Goal: Complete application form

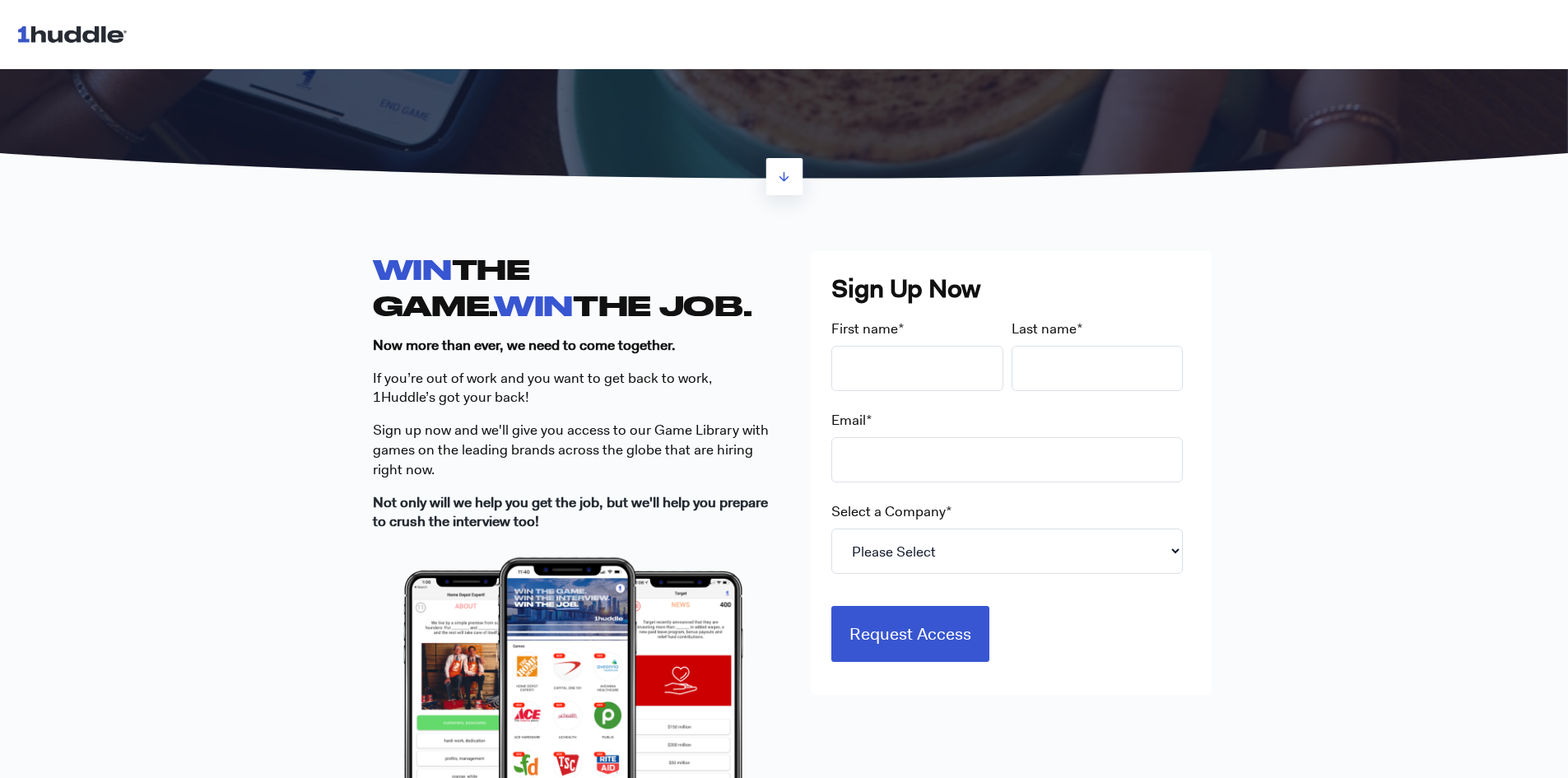
scroll to position [330, 0]
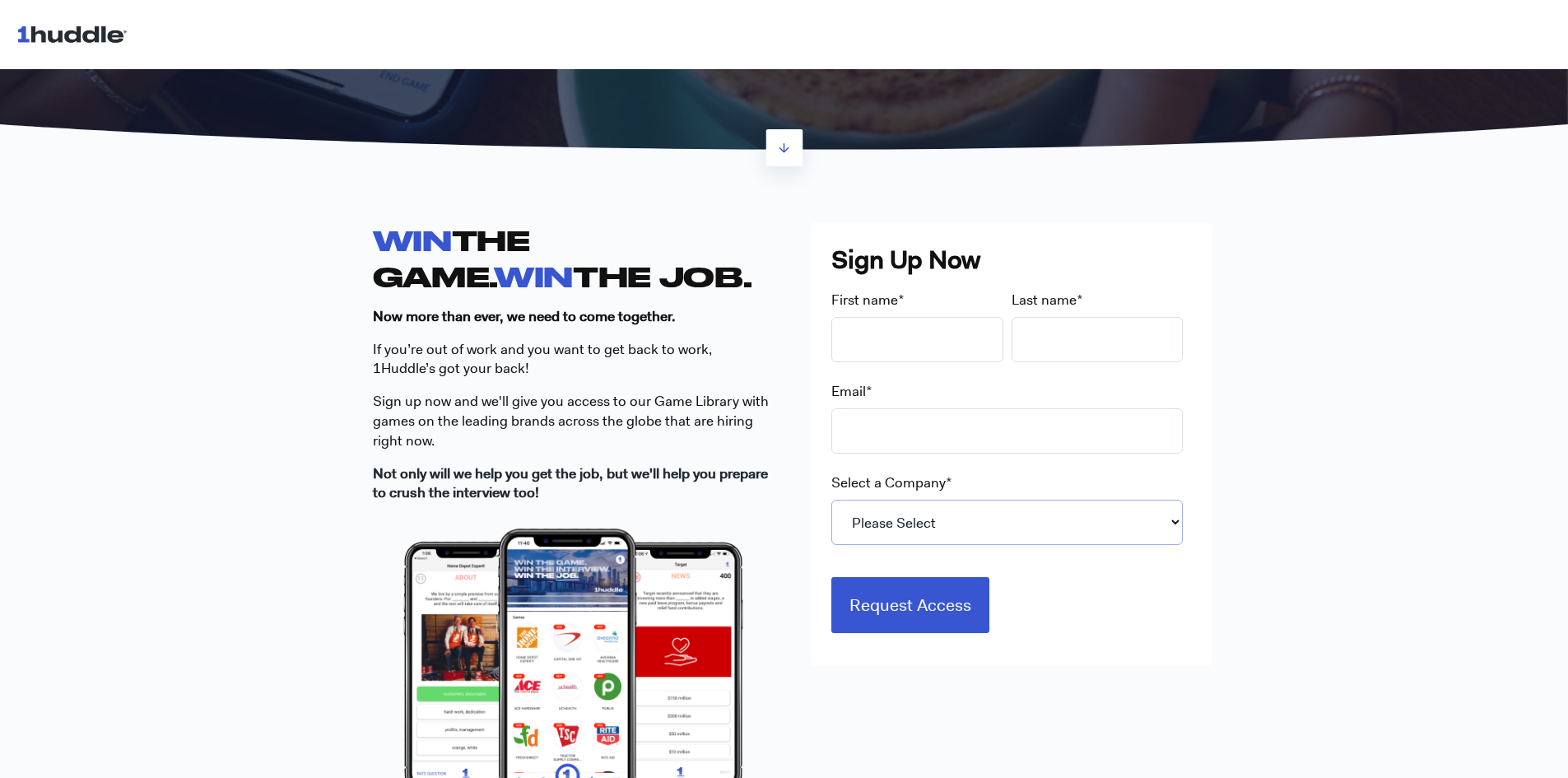
click at [870, 514] on select "Please Select 7-Eleven Ace Hardware Albertsons Companies ALDI Amazon Aveanna He…" at bounding box center [1007, 522] width 352 height 45
select select "Starbucks"
click at [831, 500] on select "Please Select 7-Eleven Ace Hardware Albertsons Companies ALDI Amazon Aveanna He…" at bounding box center [1007, 522] width 352 height 45
click at [881, 347] on input "First name *" at bounding box center [917, 339] width 172 height 45
type input "[PERSON_NAME]"
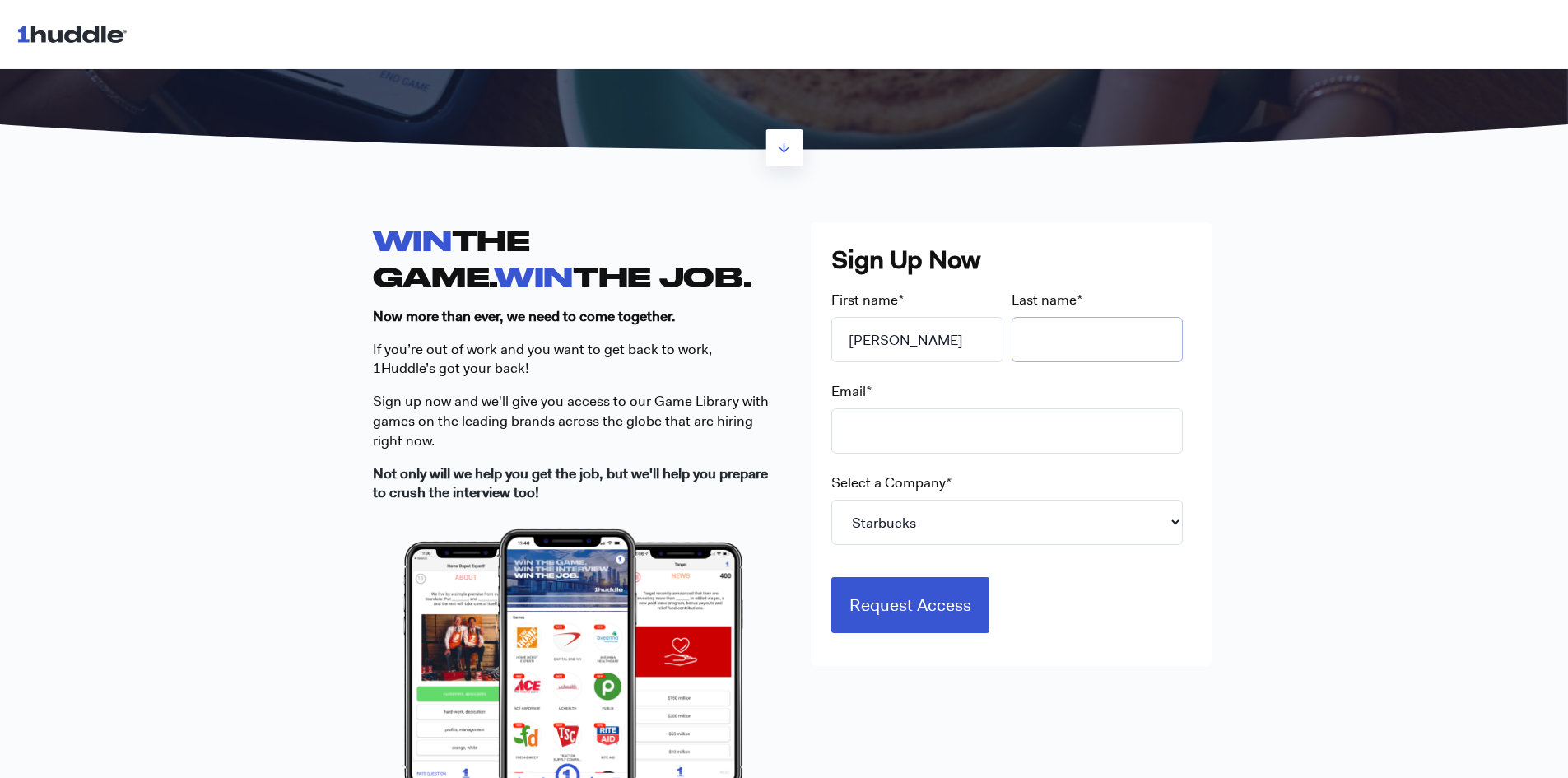
click at [1091, 340] on input "Last name *" at bounding box center [1098, 339] width 172 height 45
type input "lo"
click at [1102, 423] on input "Email *" at bounding box center [1007, 431] width 352 height 45
type input "[EMAIL_ADDRESS][DOMAIN_NAME]"
click at [954, 605] on input "Request Access" at bounding box center [910, 603] width 158 height 56
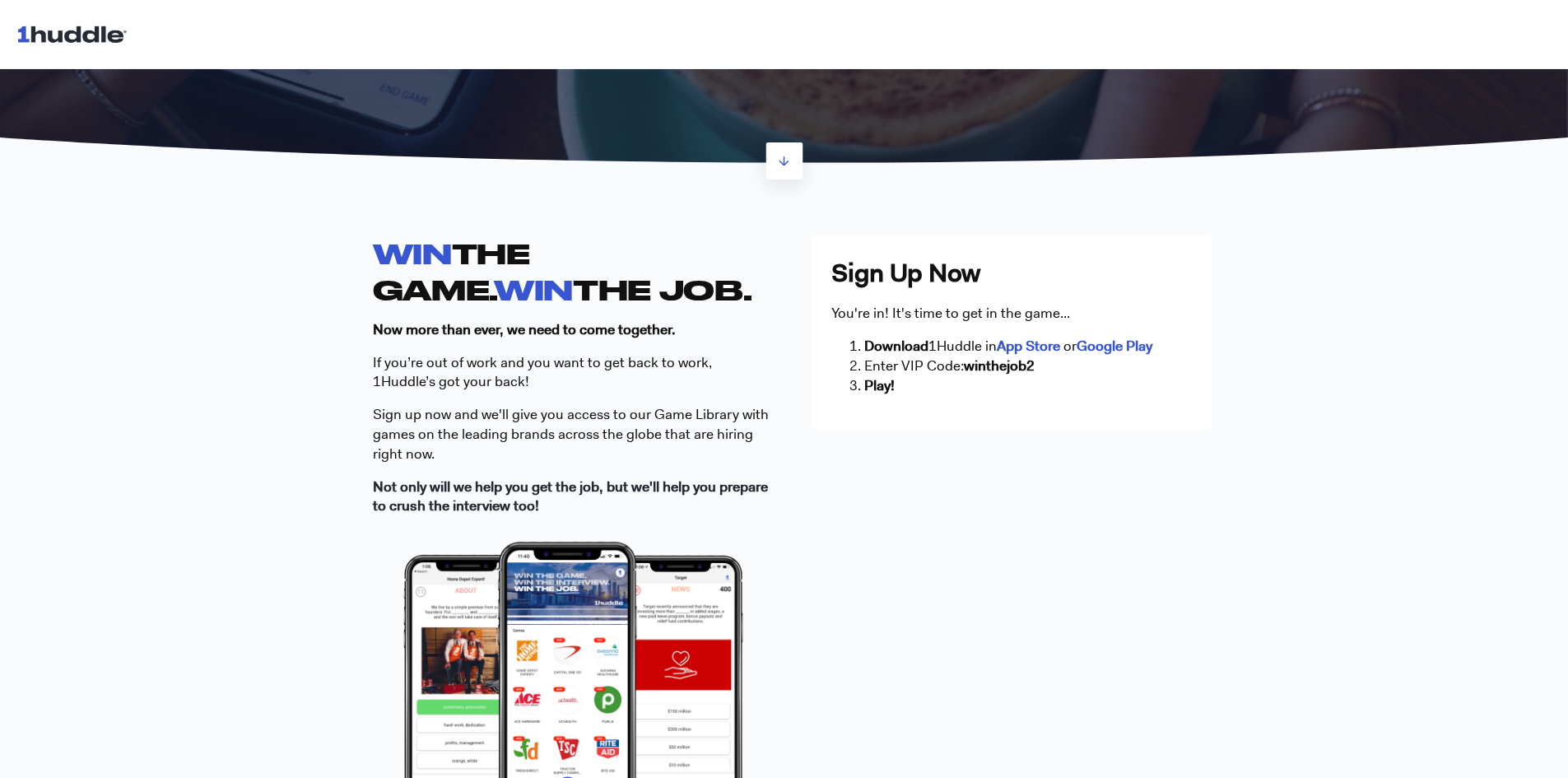
scroll to position [164, 0]
